Goal: Information Seeking & Learning: Learn about a topic

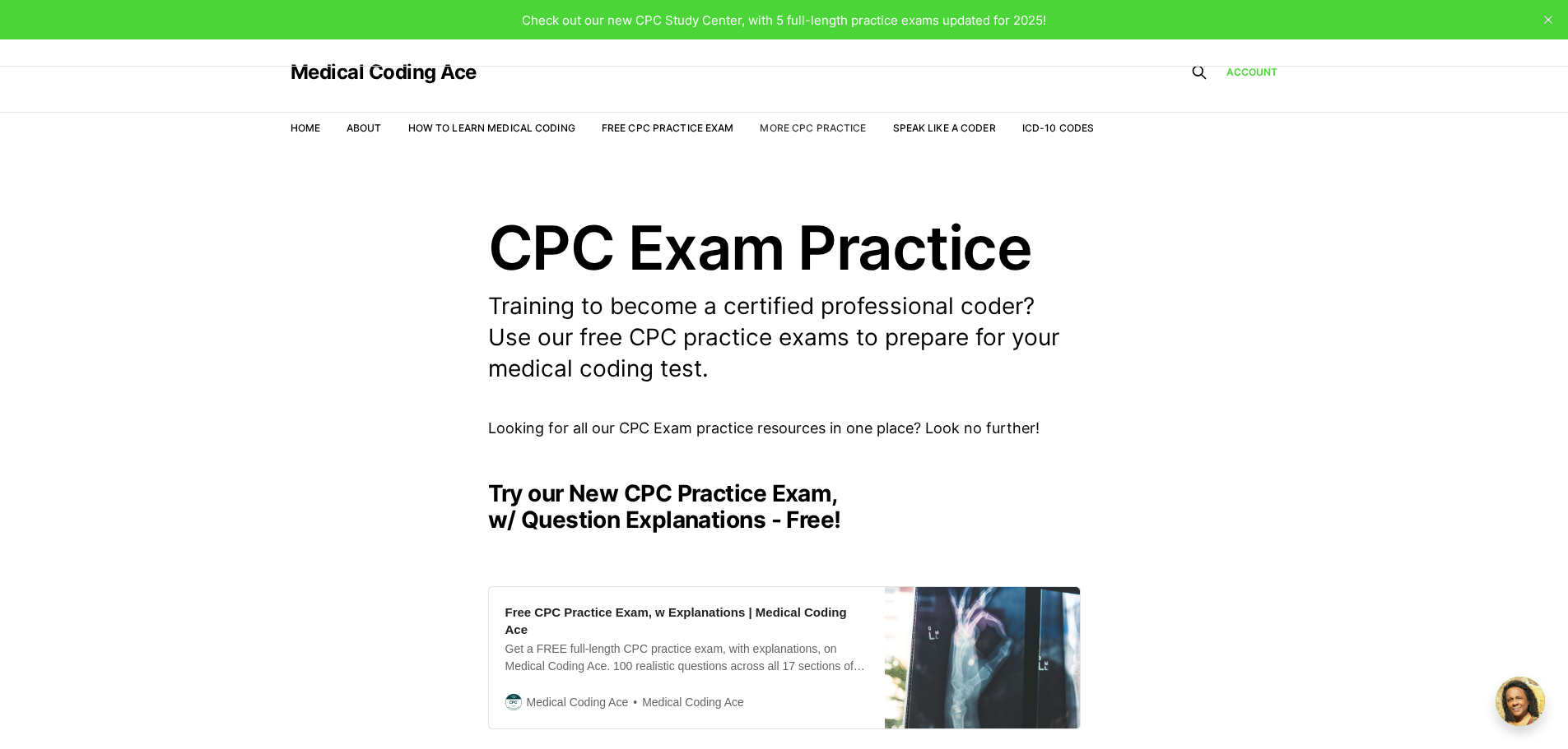
click at [804, 122] on link "More CPC Practice" at bounding box center [813, 127] width 106 height 13
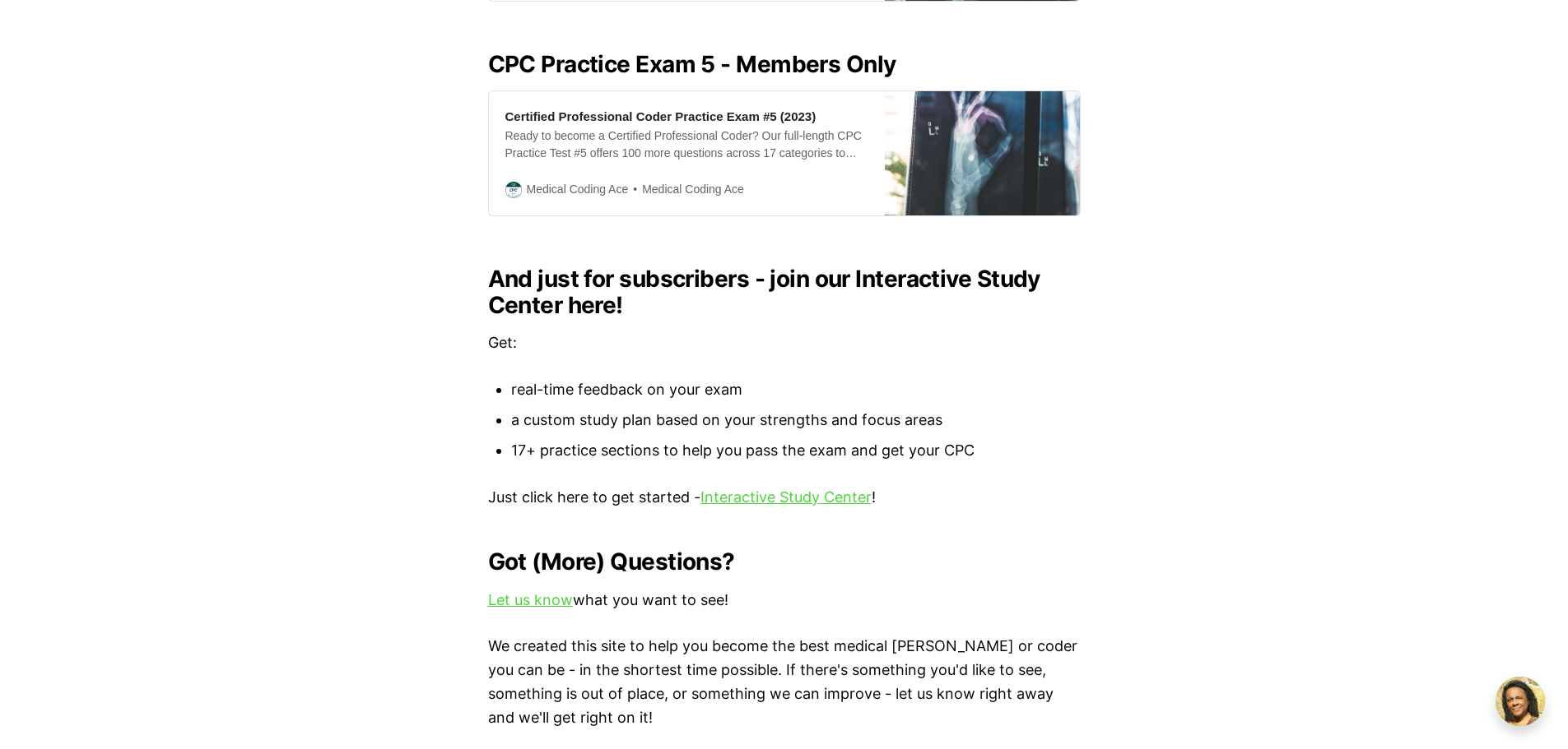
scroll to position [1645, 0]
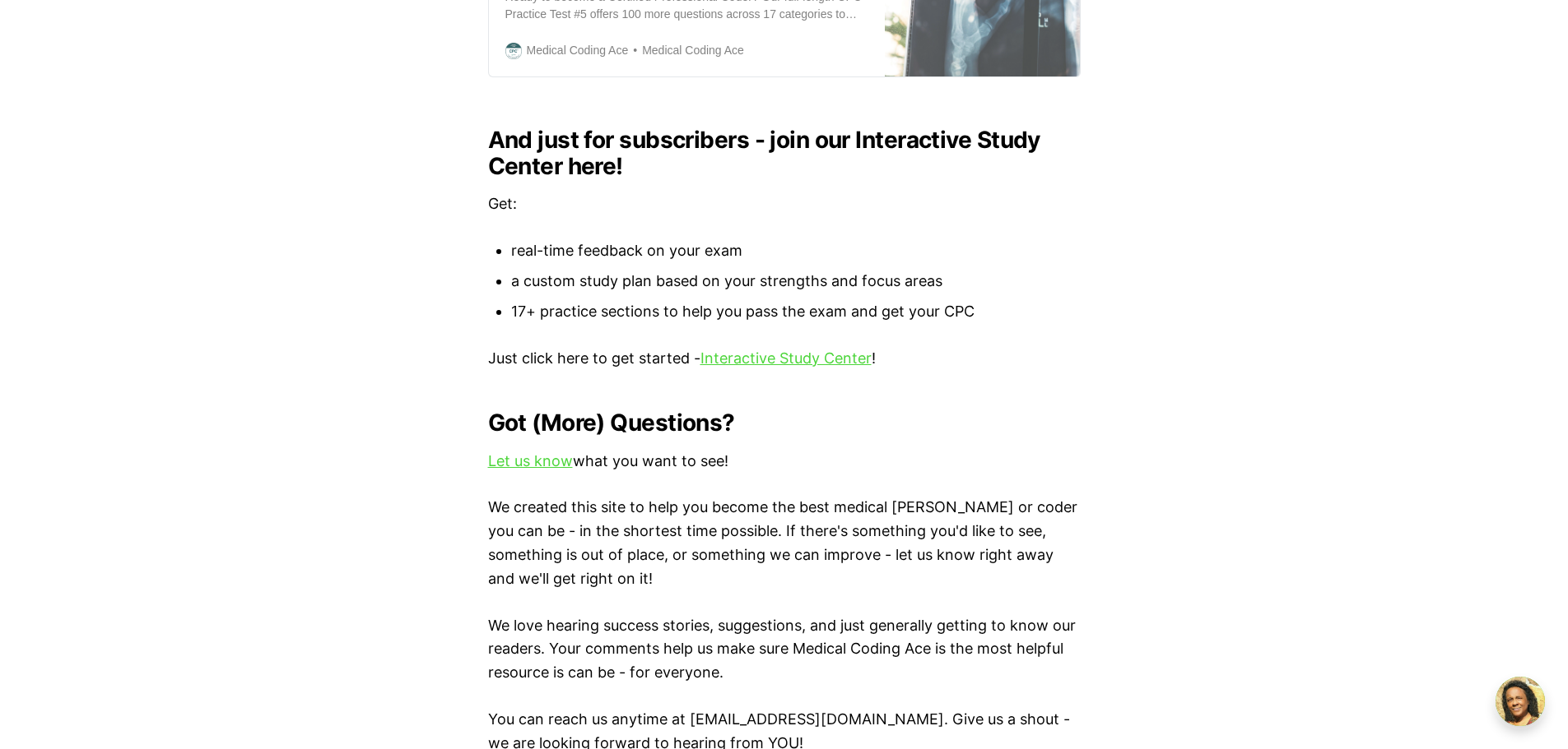
scroll to position [1727, 0]
click at [774, 349] on link "Interactive Study Center" at bounding box center [785, 358] width 171 height 17
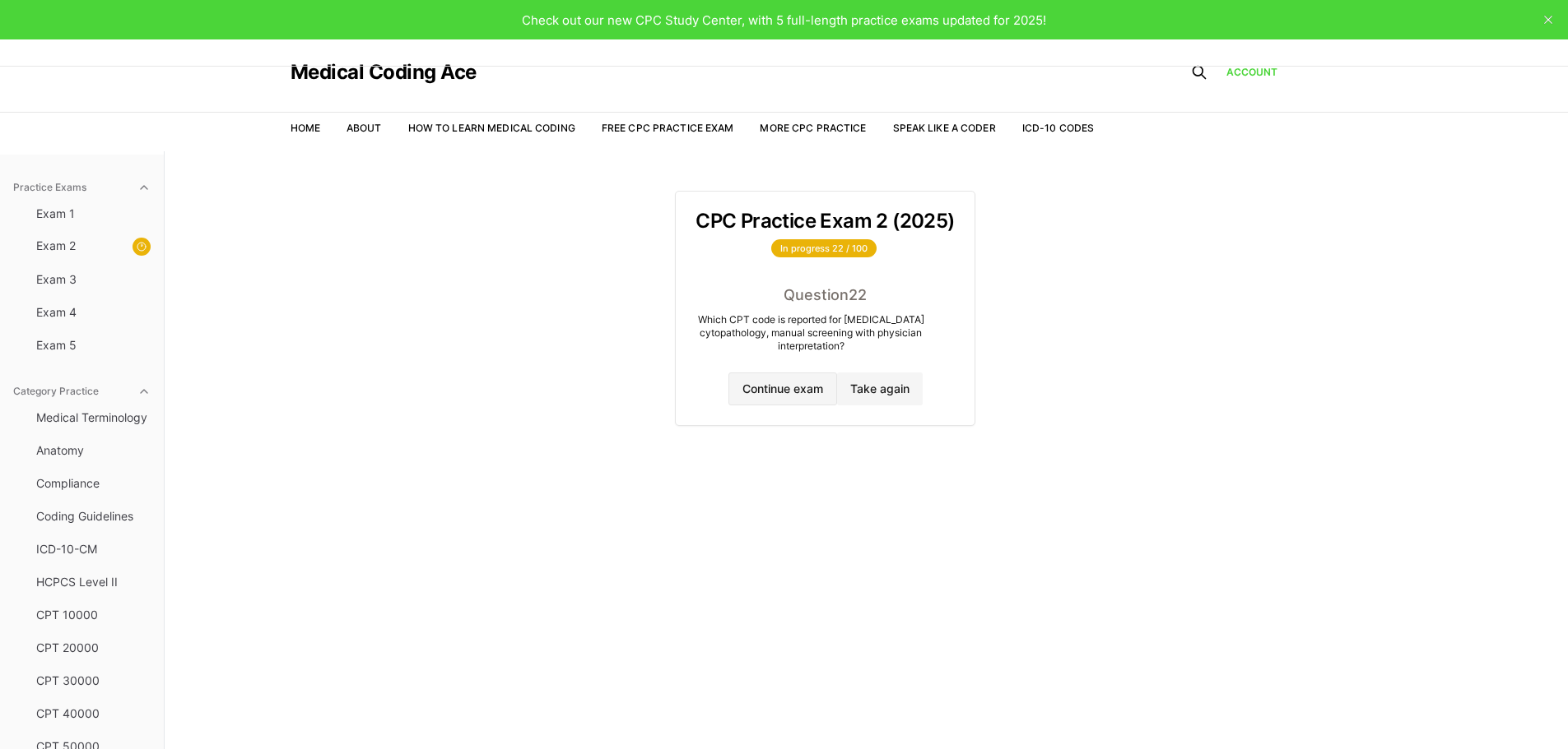
click at [806, 388] on button "Continue exam" at bounding box center [782, 389] width 109 height 33
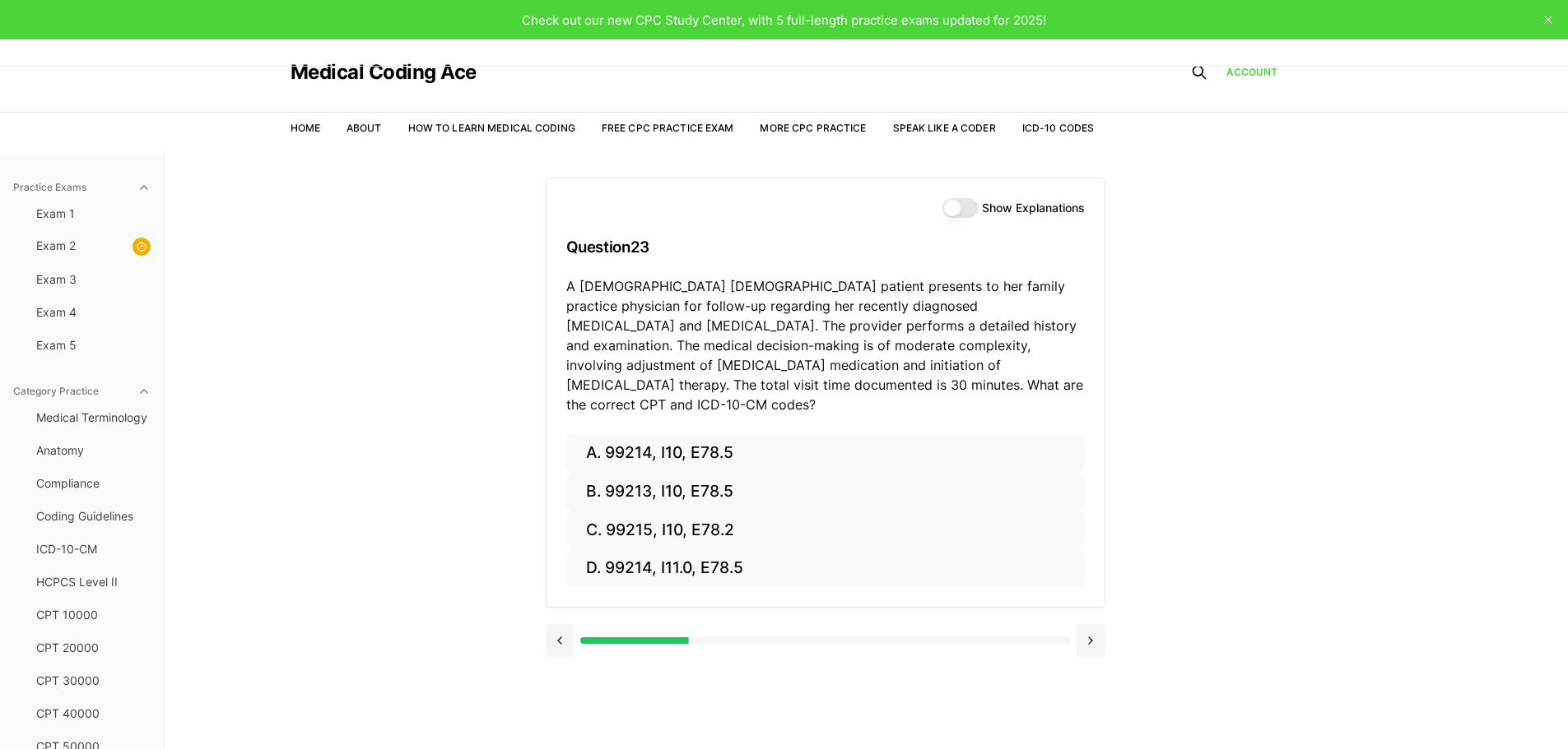
click at [1475, 557] on div "Practice Exams Exam 1 Exam 2 Exam 3 Exam 4 Exam 5 Category Practice Medical Ter…" at bounding box center [784, 525] width 1568 height 749
